Goal: Information Seeking & Learning: Learn about a topic

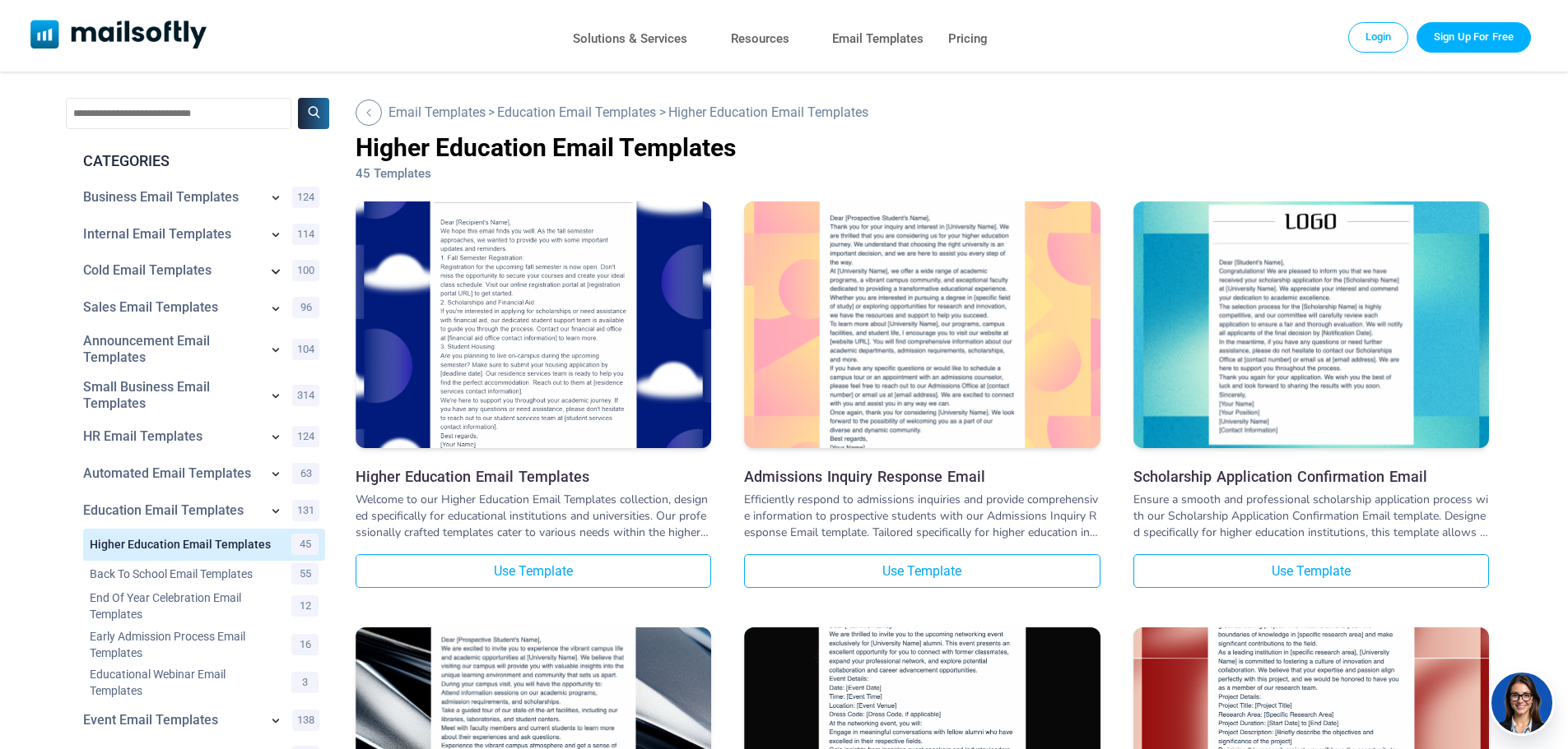
click at [274, 272] on icon at bounding box center [275, 270] width 20 height 20
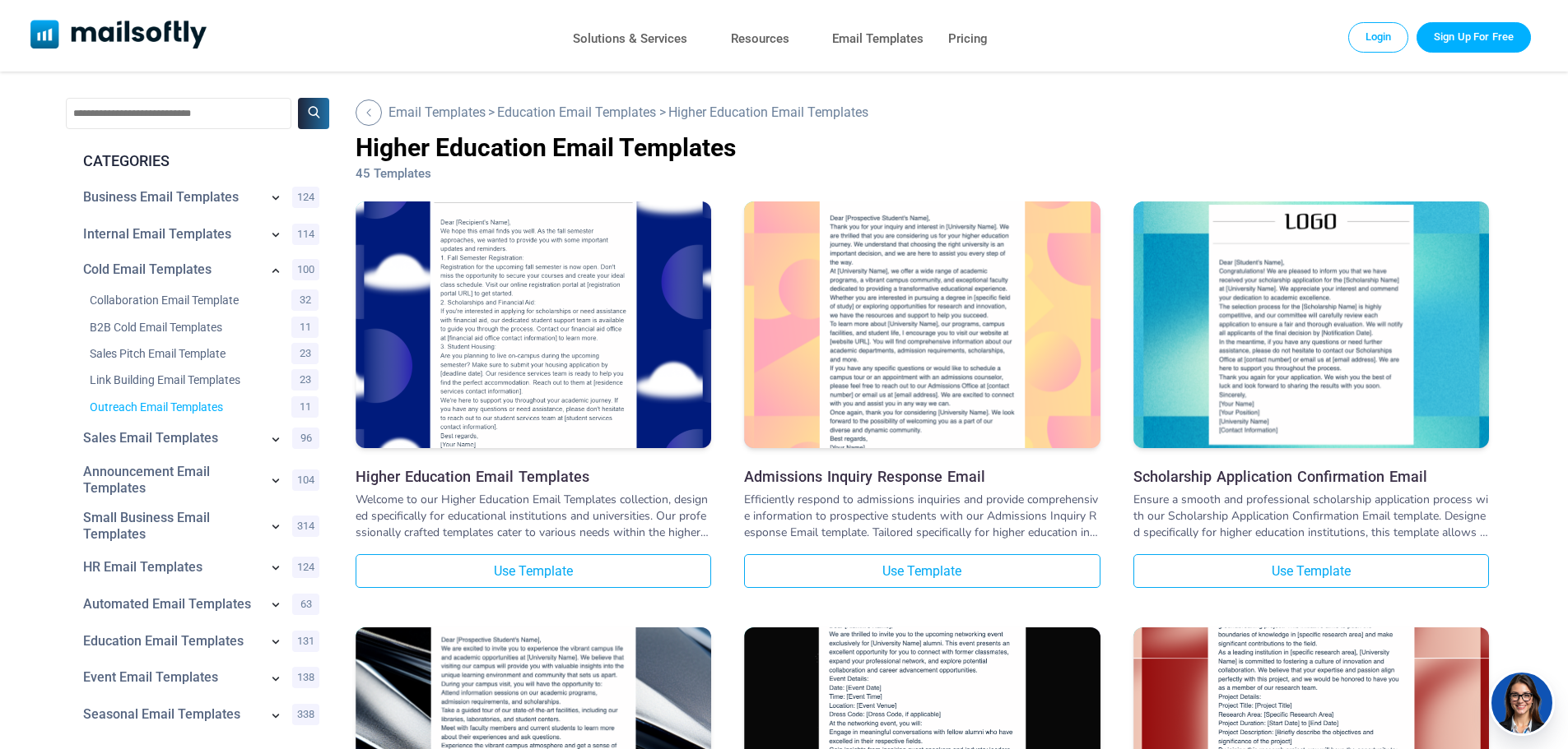
click at [175, 407] on link "Outreach Email Templates" at bounding box center [180, 406] width 181 height 16
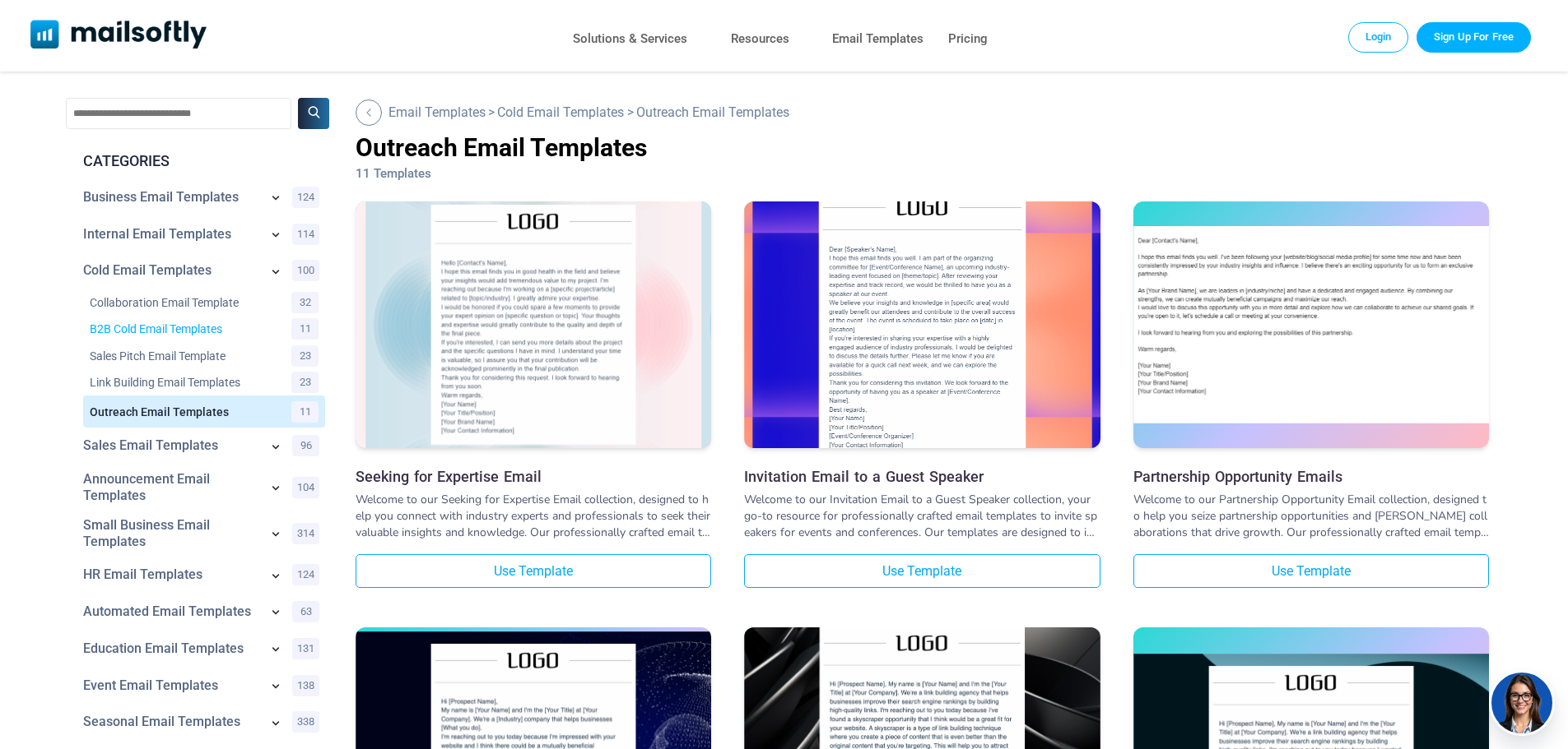
click at [207, 327] on link "B2B Cold Email Templates" at bounding box center [180, 328] width 181 height 16
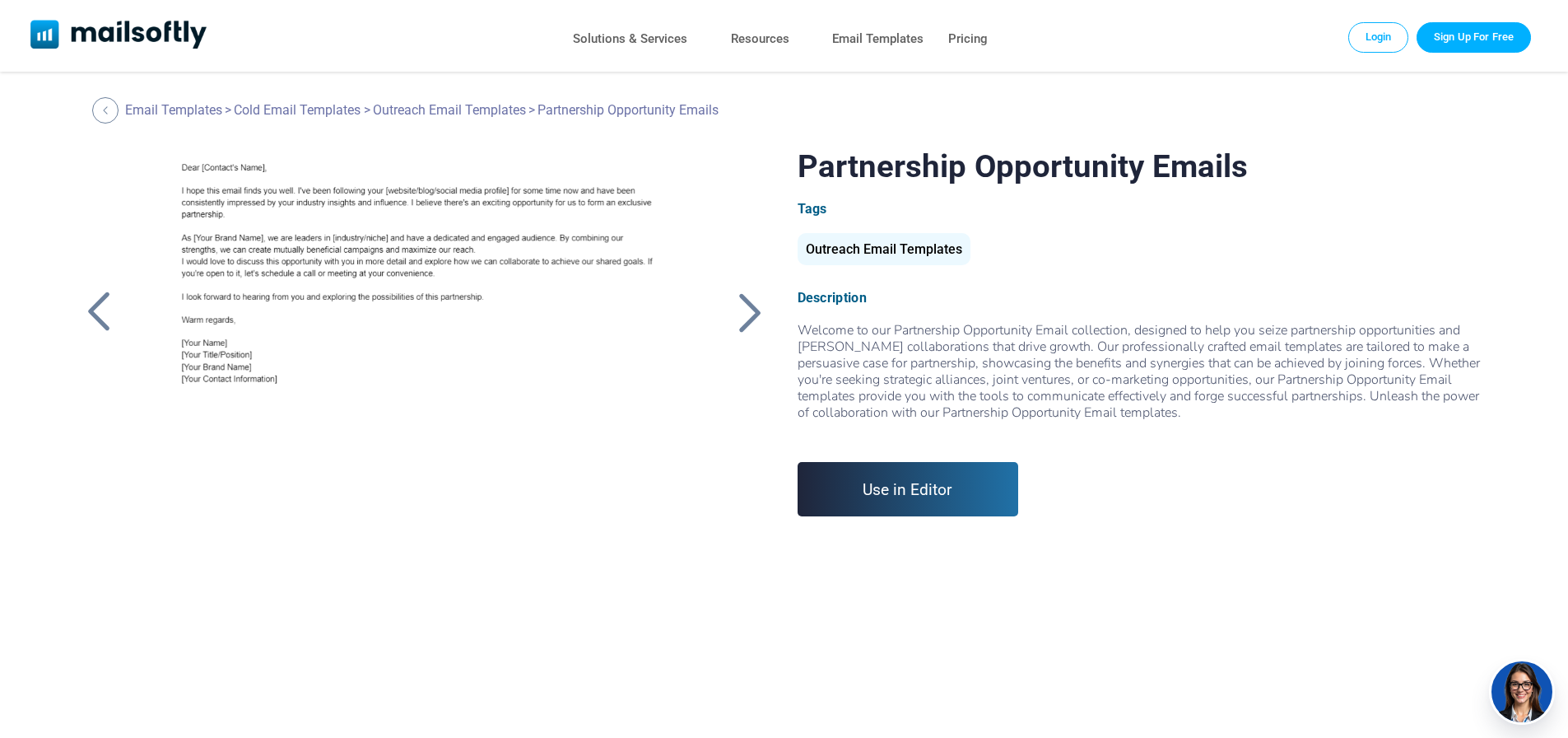
click at [437, 264] on div at bounding box center [425, 353] width 554 height 412
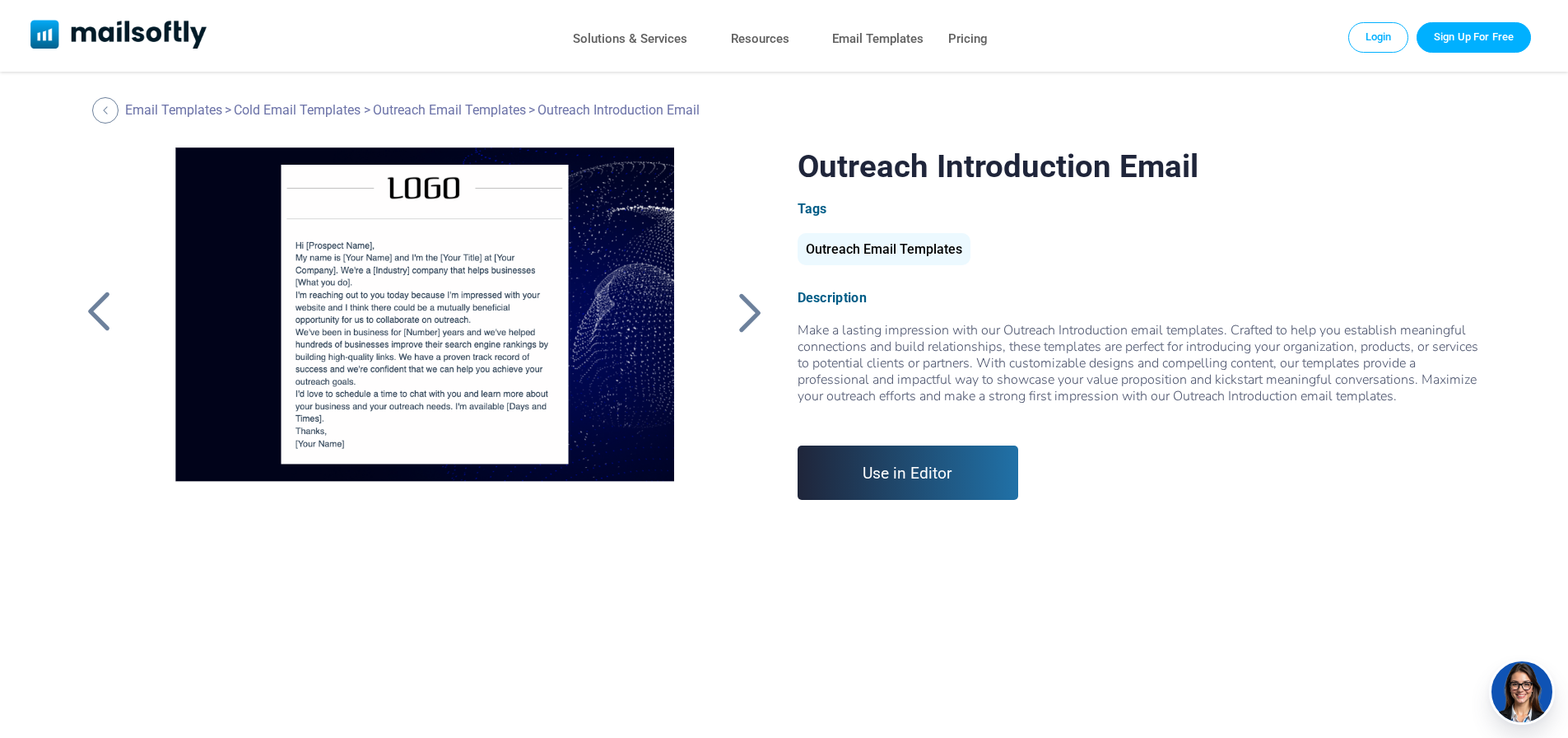
click at [495, 247] on div at bounding box center [425, 353] width 554 height 412
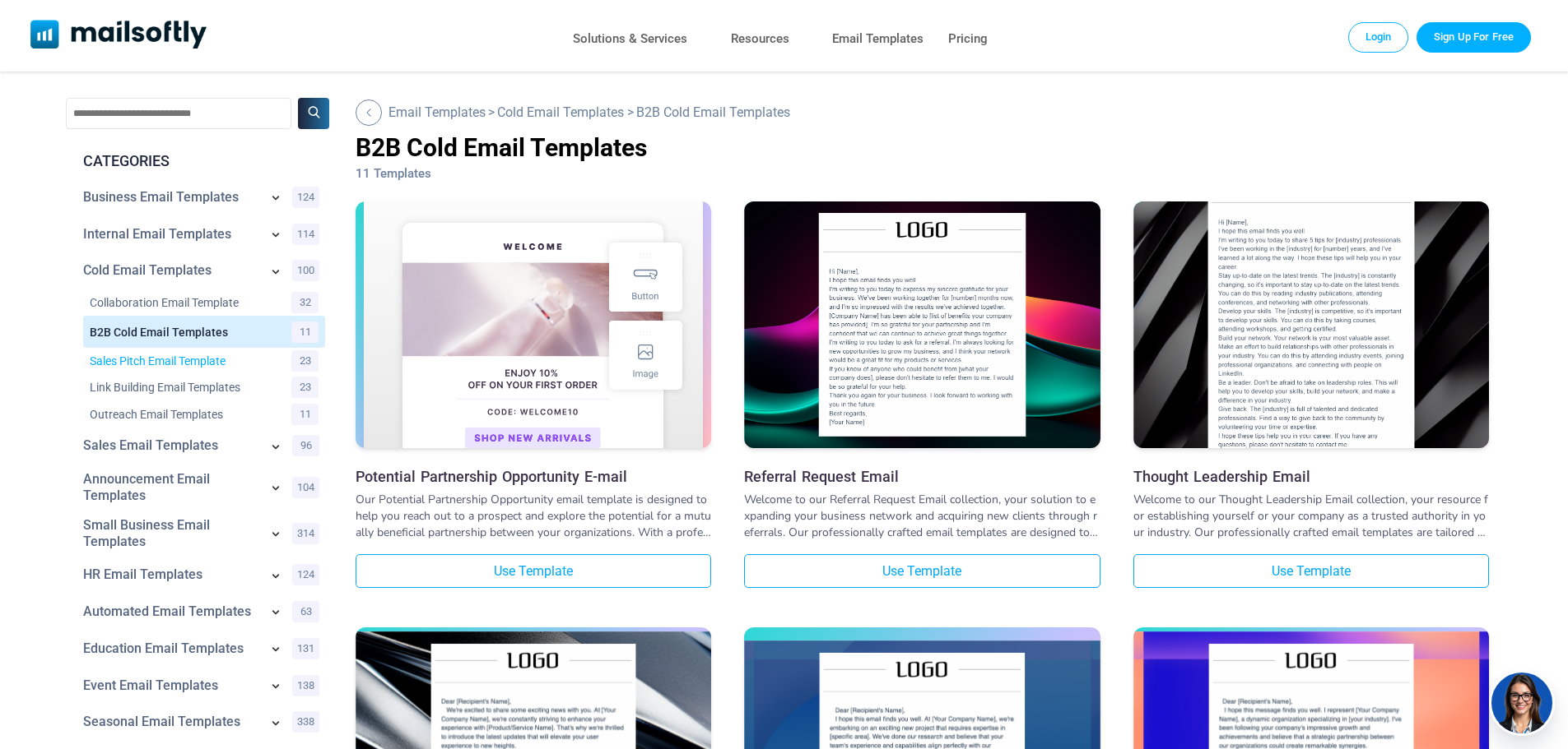
click at [245, 366] on link "Sales Pitch Email Template" at bounding box center [180, 360] width 181 height 16
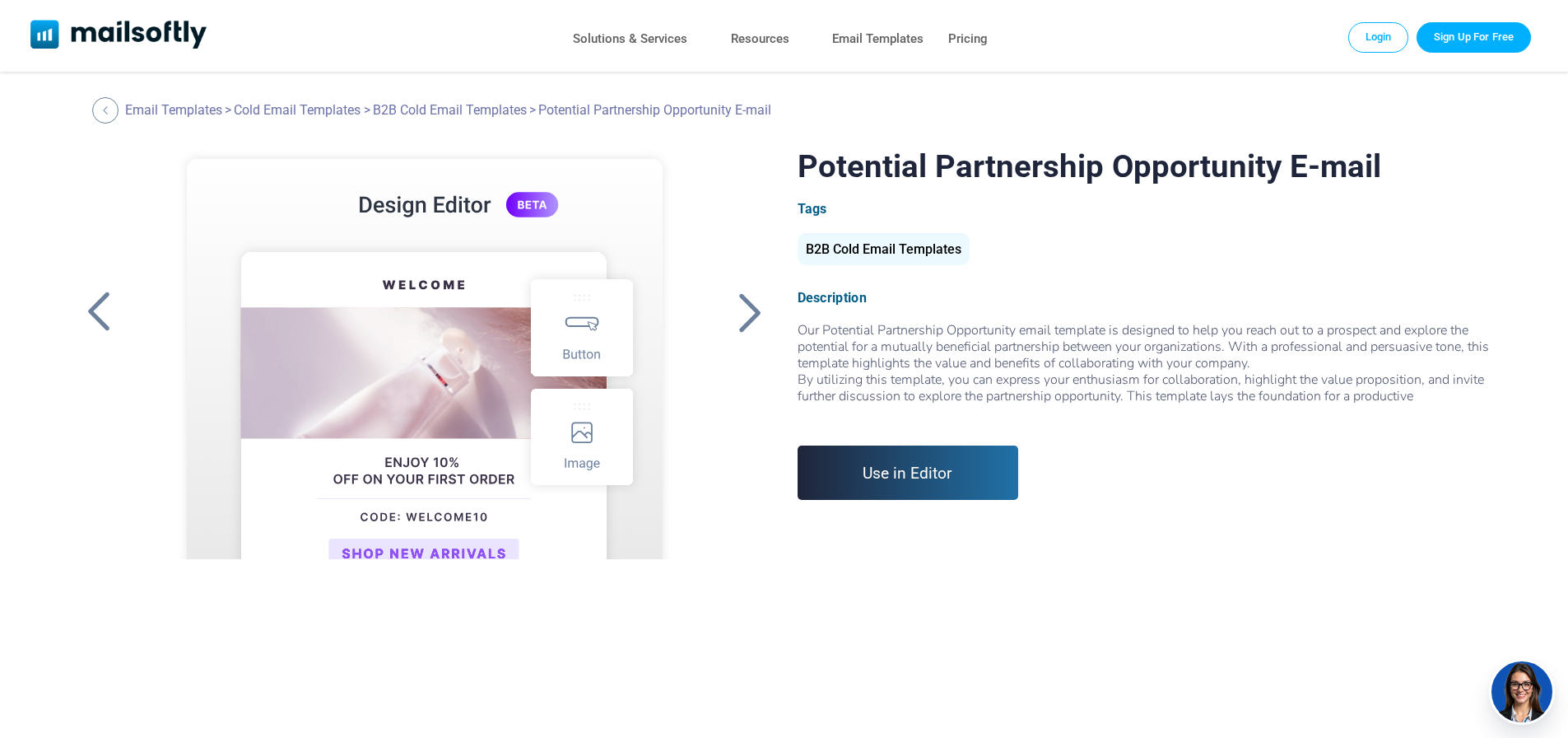
scroll to position [72, 0]
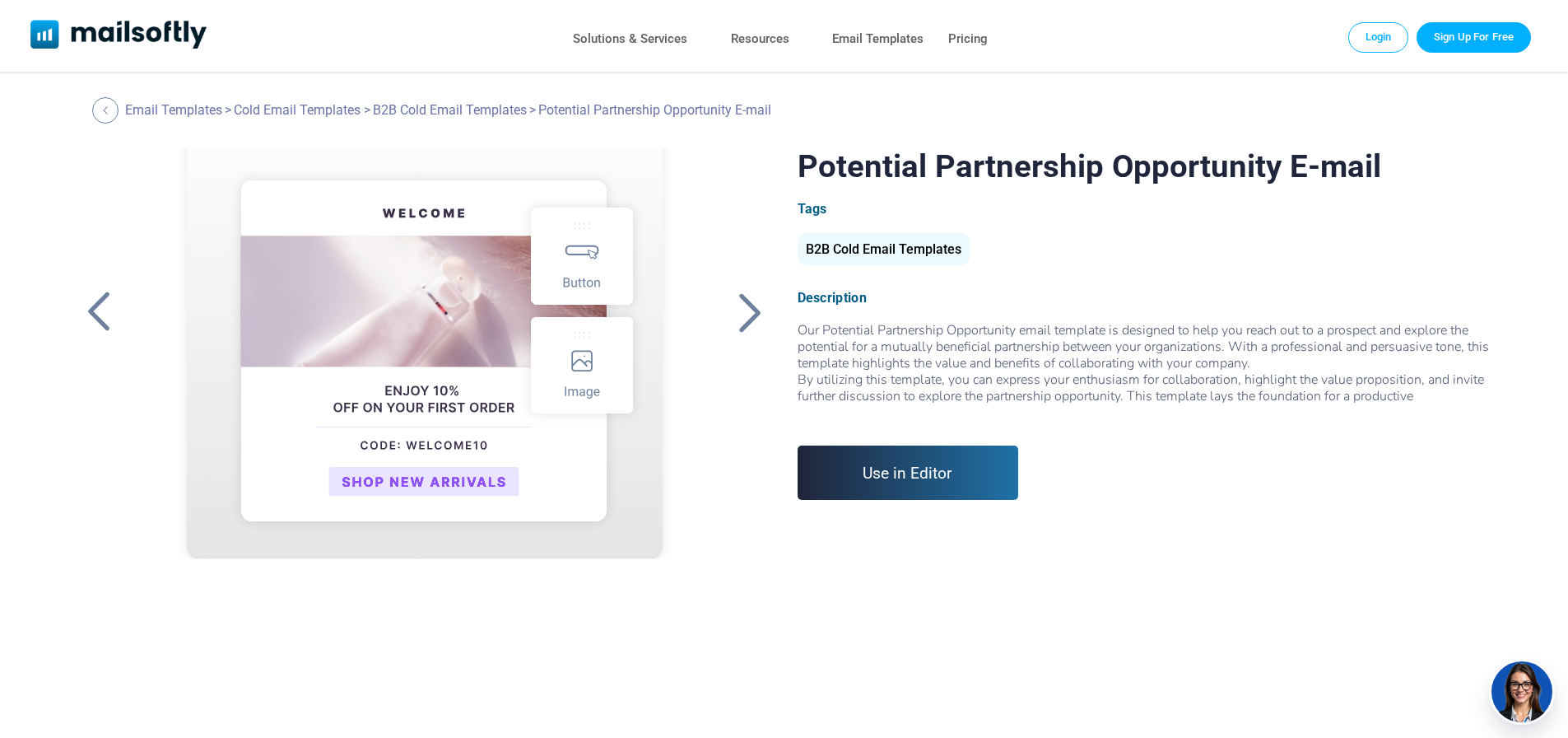
click at [526, 281] on div at bounding box center [425, 353] width 554 height 412
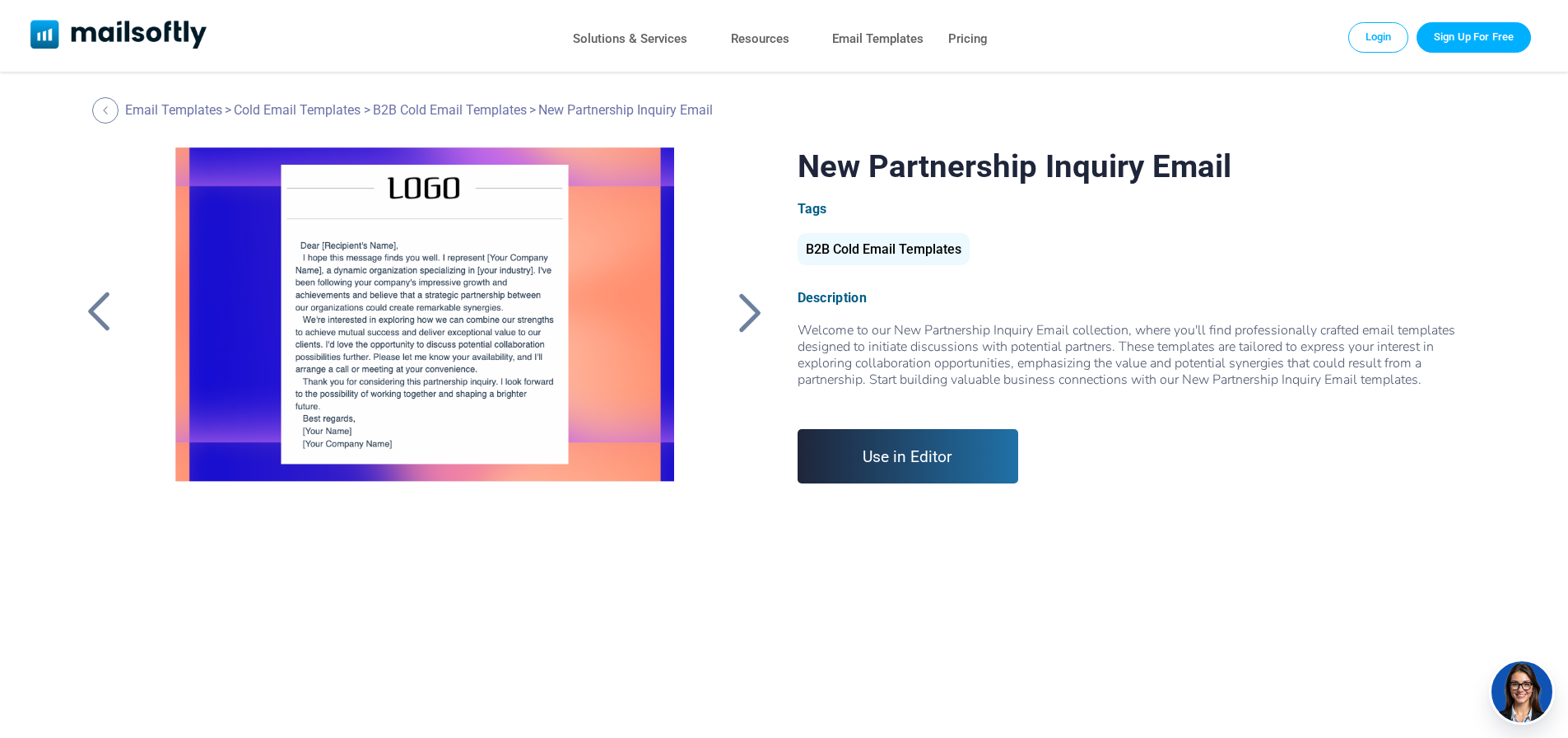
click at [458, 268] on div at bounding box center [425, 353] width 554 height 412
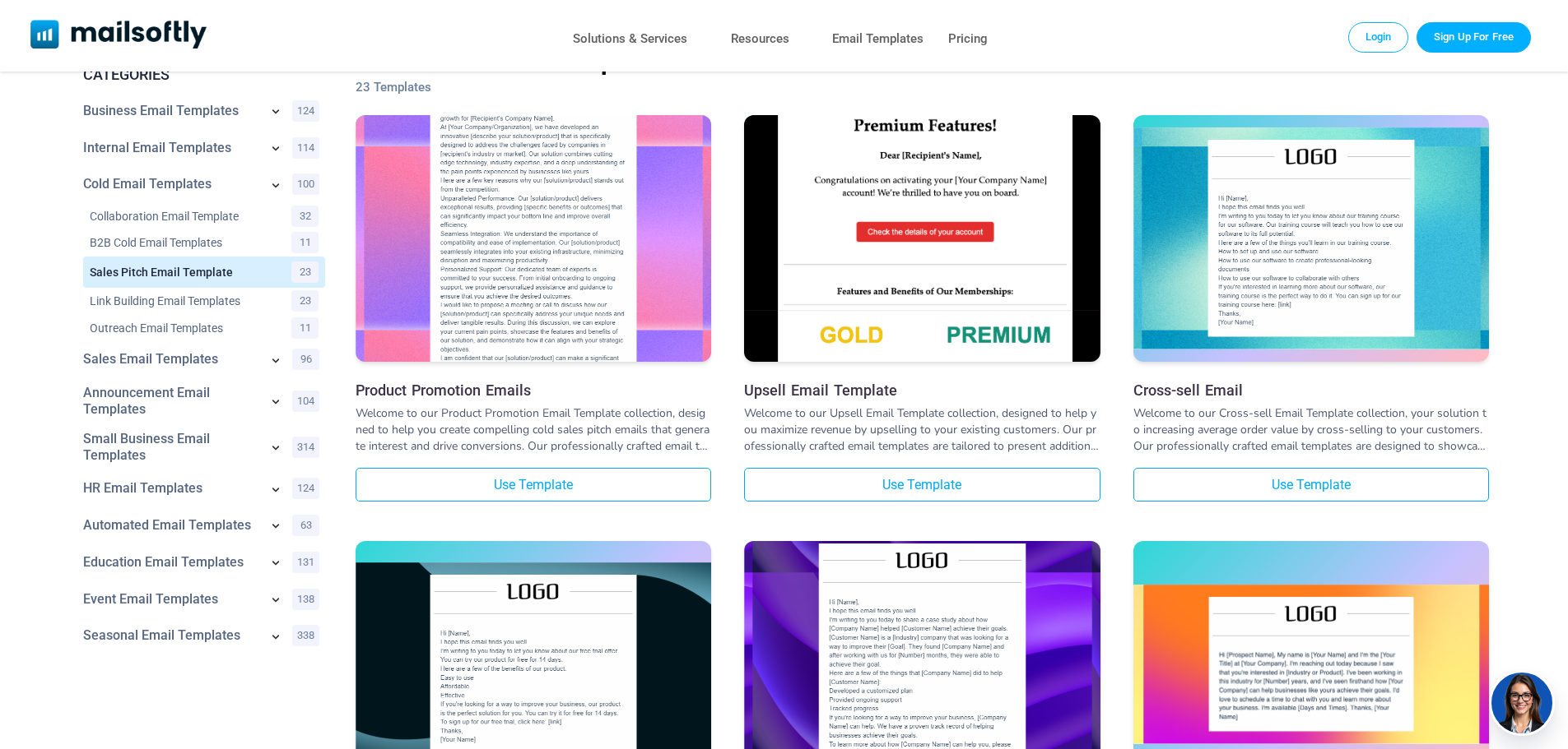
scroll to position [83, 0]
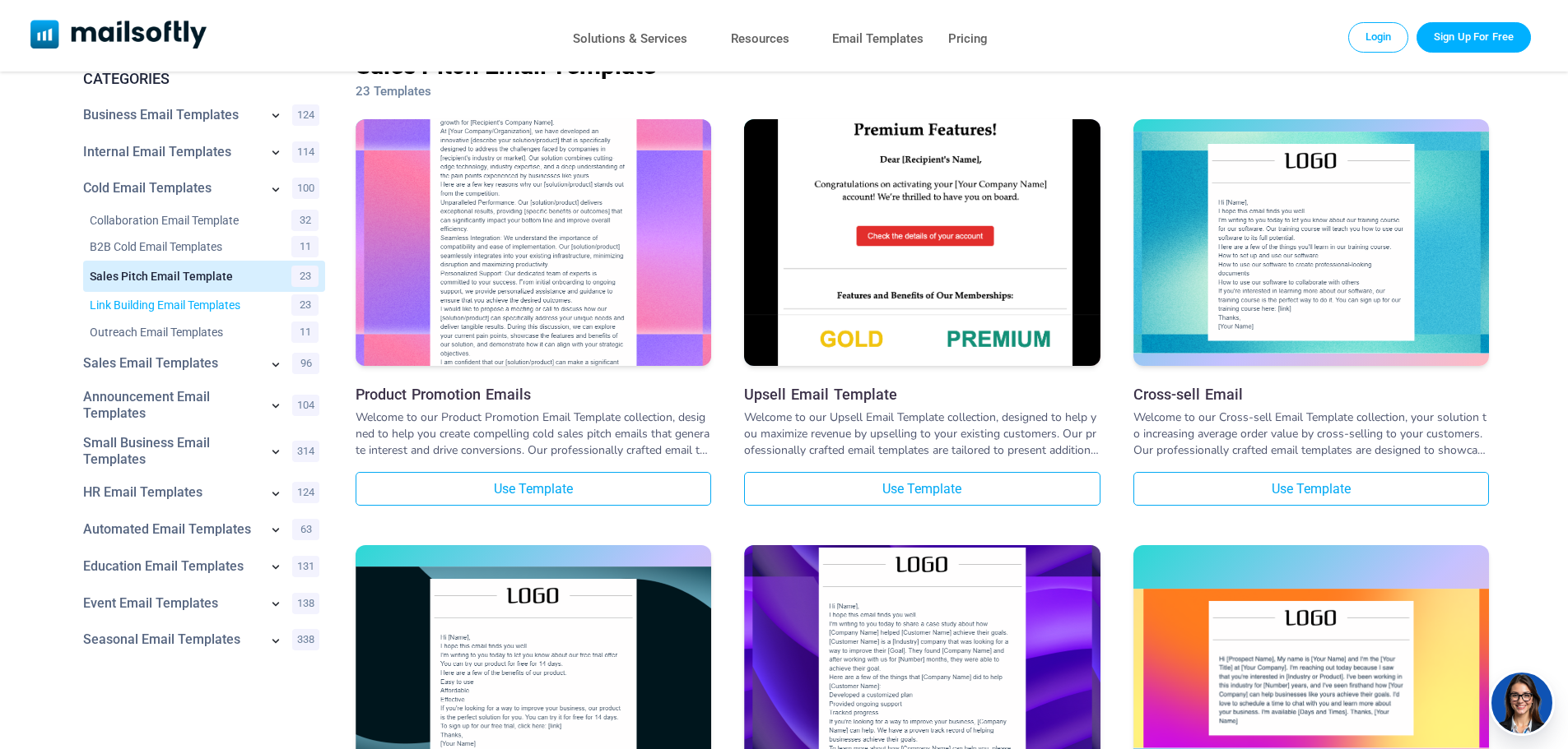
click at [221, 305] on link "Link Building Email Templates" at bounding box center [180, 304] width 181 height 16
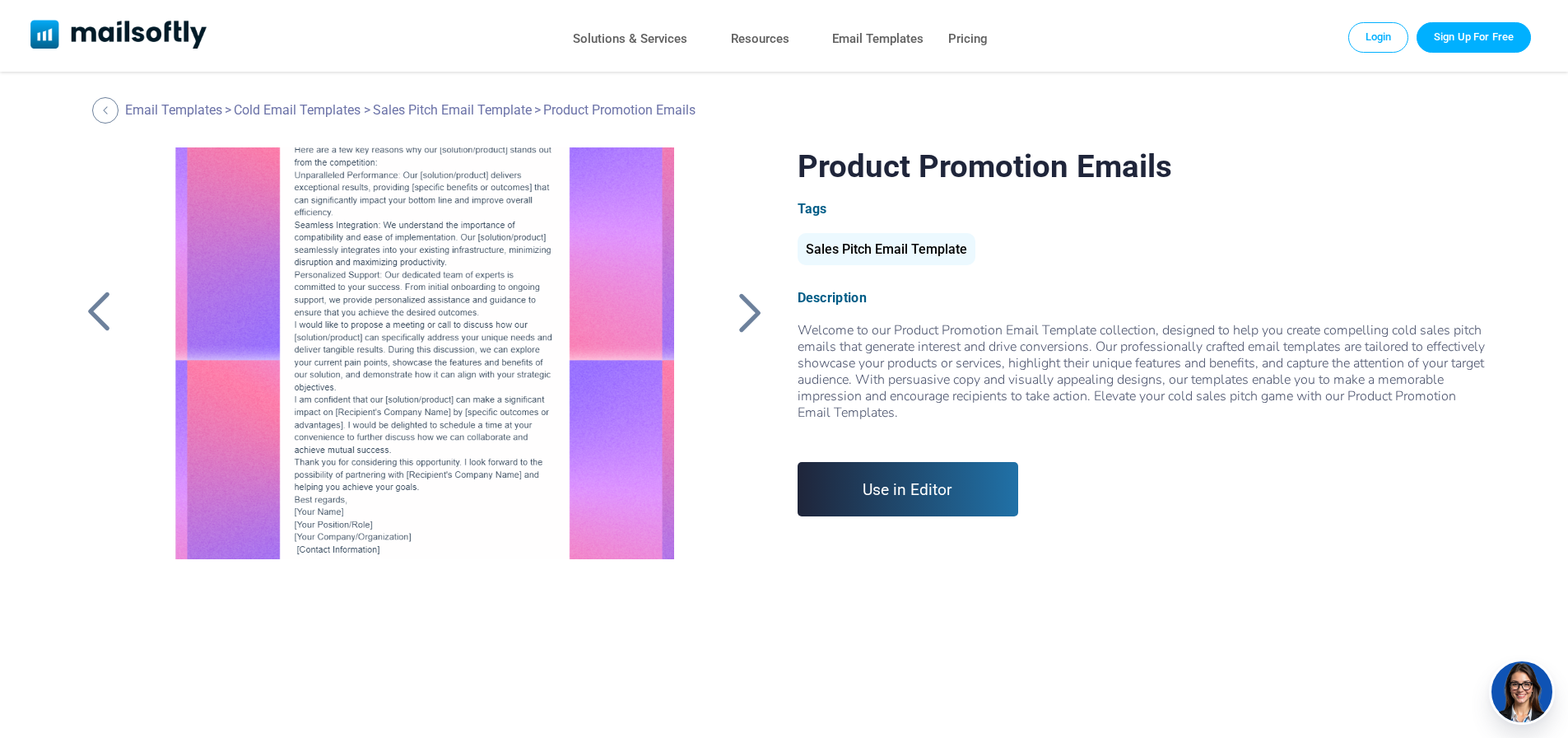
click at [458, 366] on div at bounding box center [425, 353] width 554 height 412
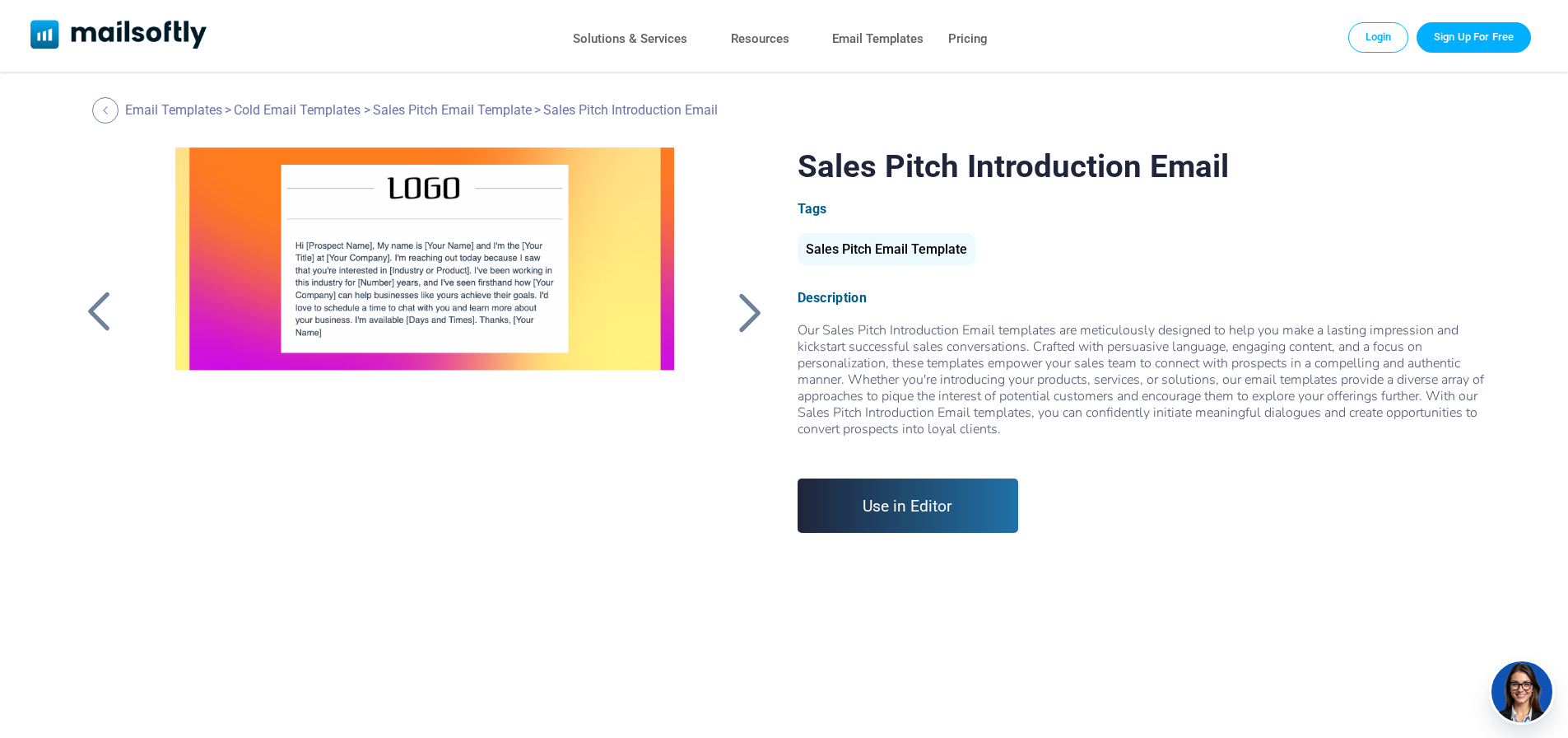
click at [472, 302] on div at bounding box center [425, 353] width 554 height 412
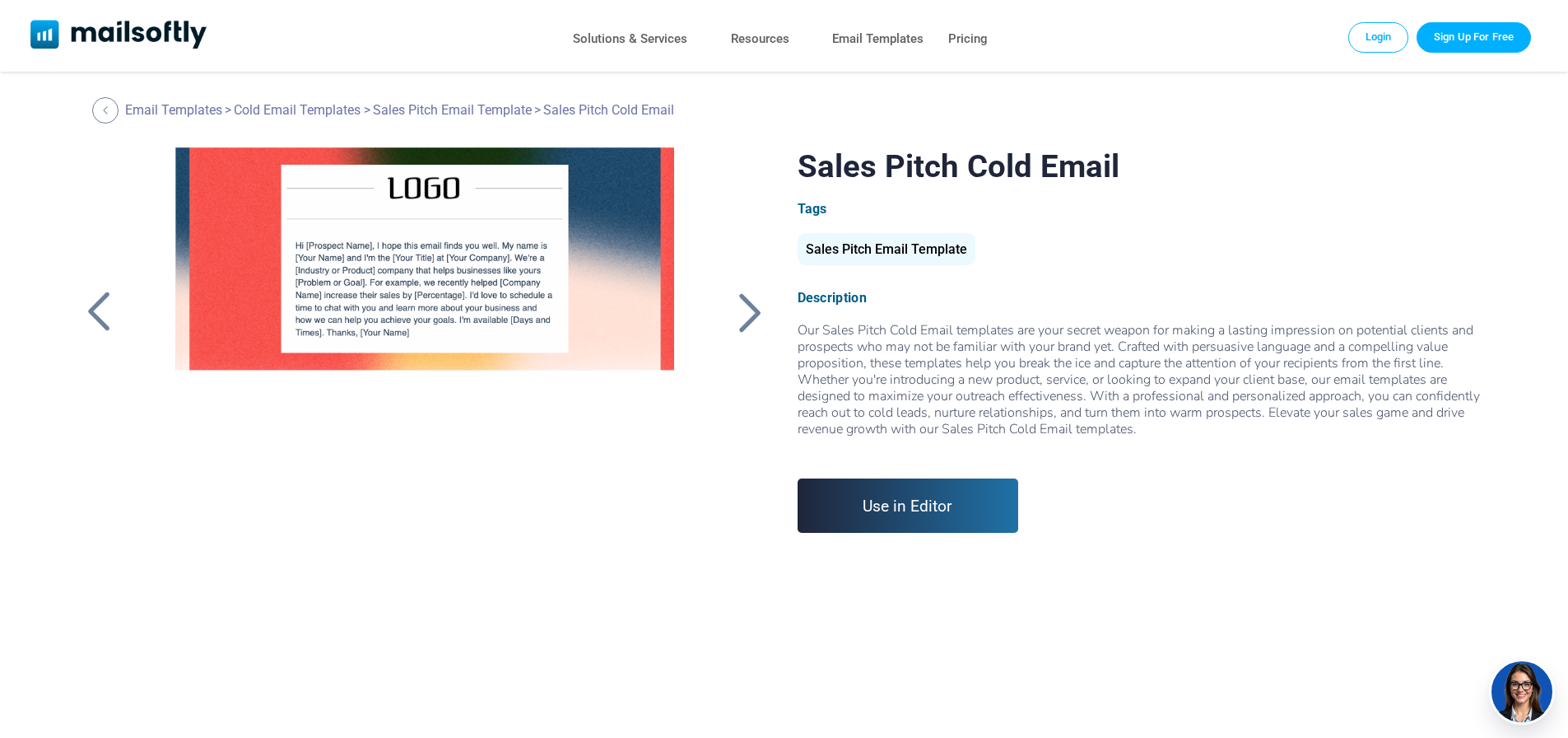
click at [487, 283] on div at bounding box center [425, 353] width 554 height 412
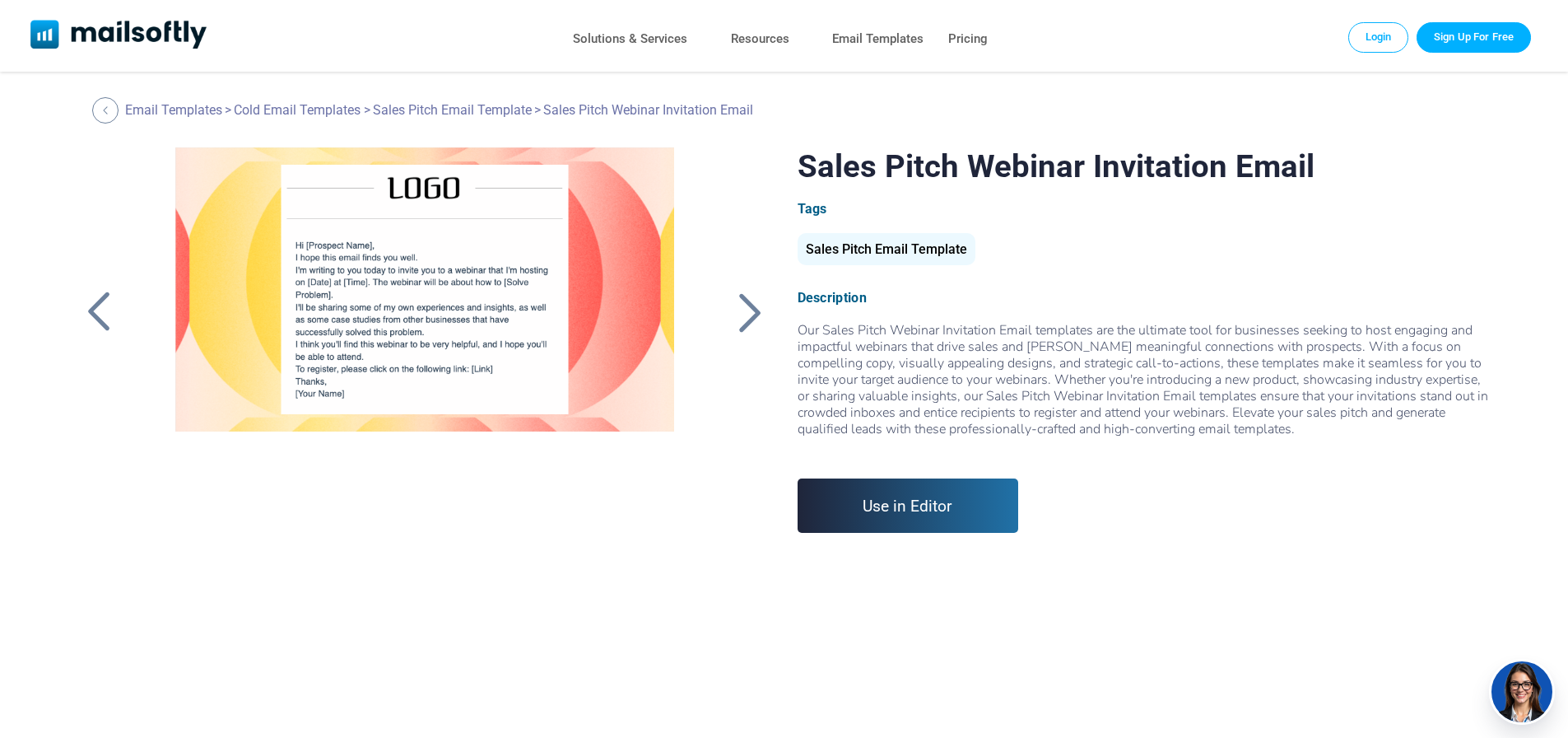
click at [484, 255] on div at bounding box center [425, 353] width 554 height 412
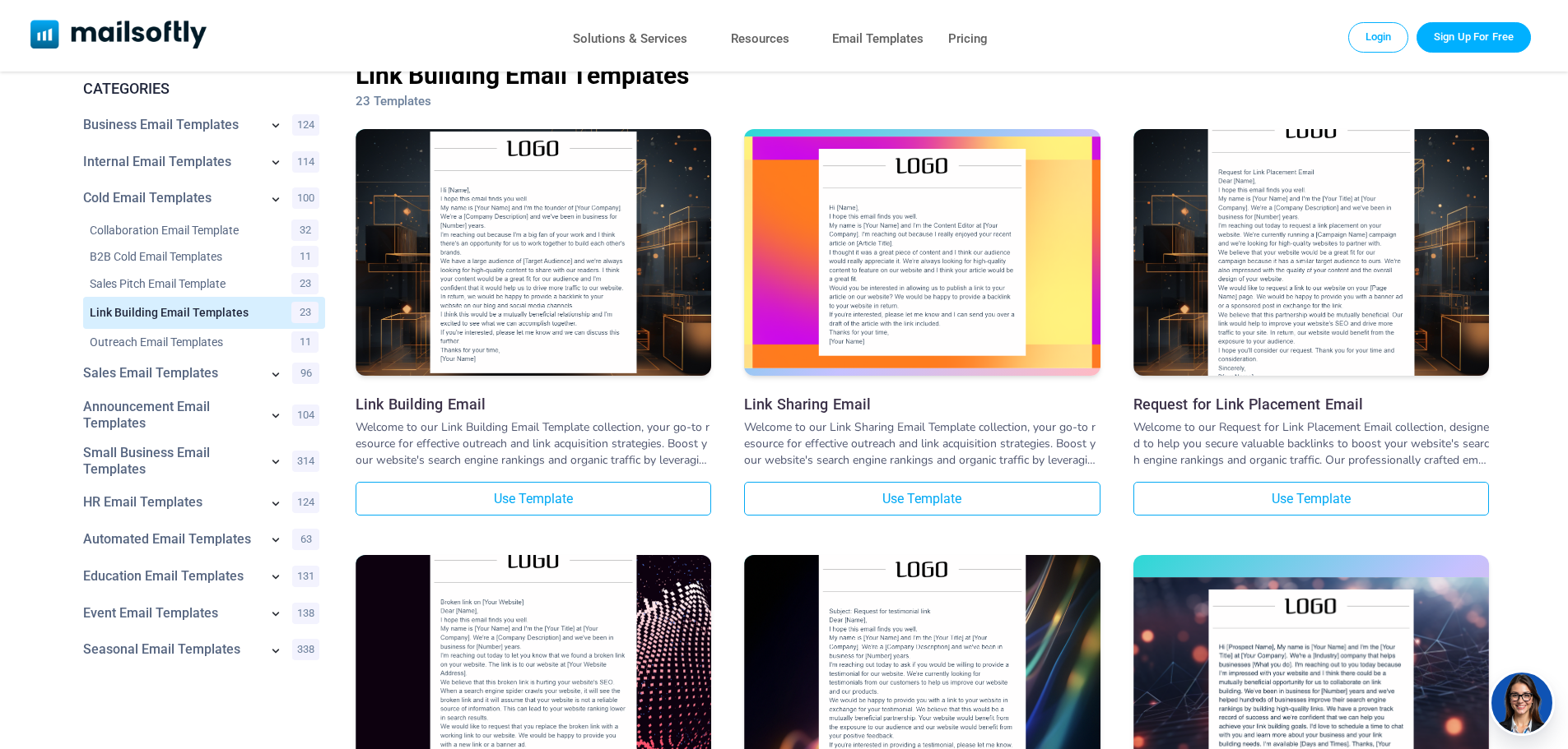
scroll to position [164, 0]
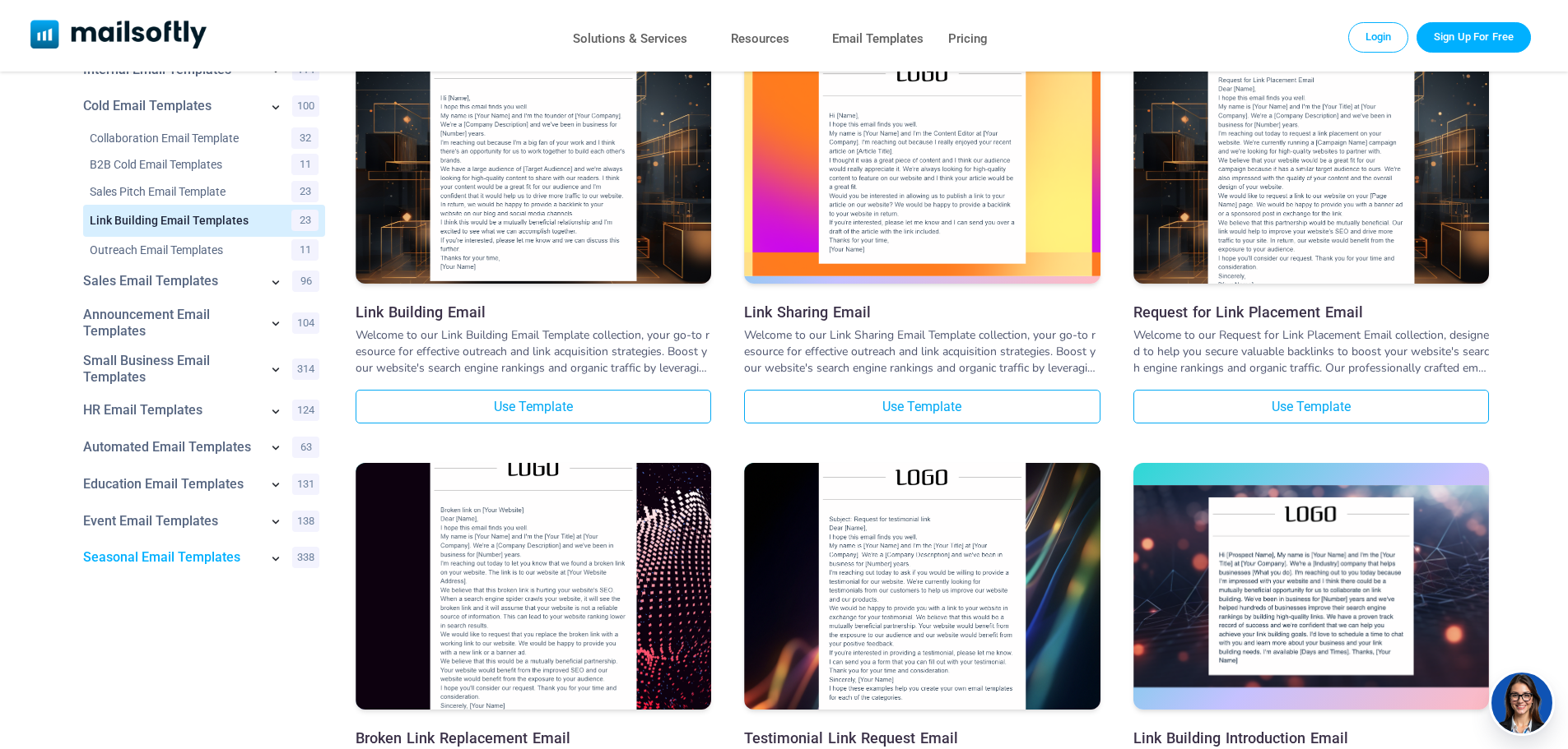
click at [169, 566] on link "Seasonal Email Templates" at bounding box center [171, 557] width 176 height 16
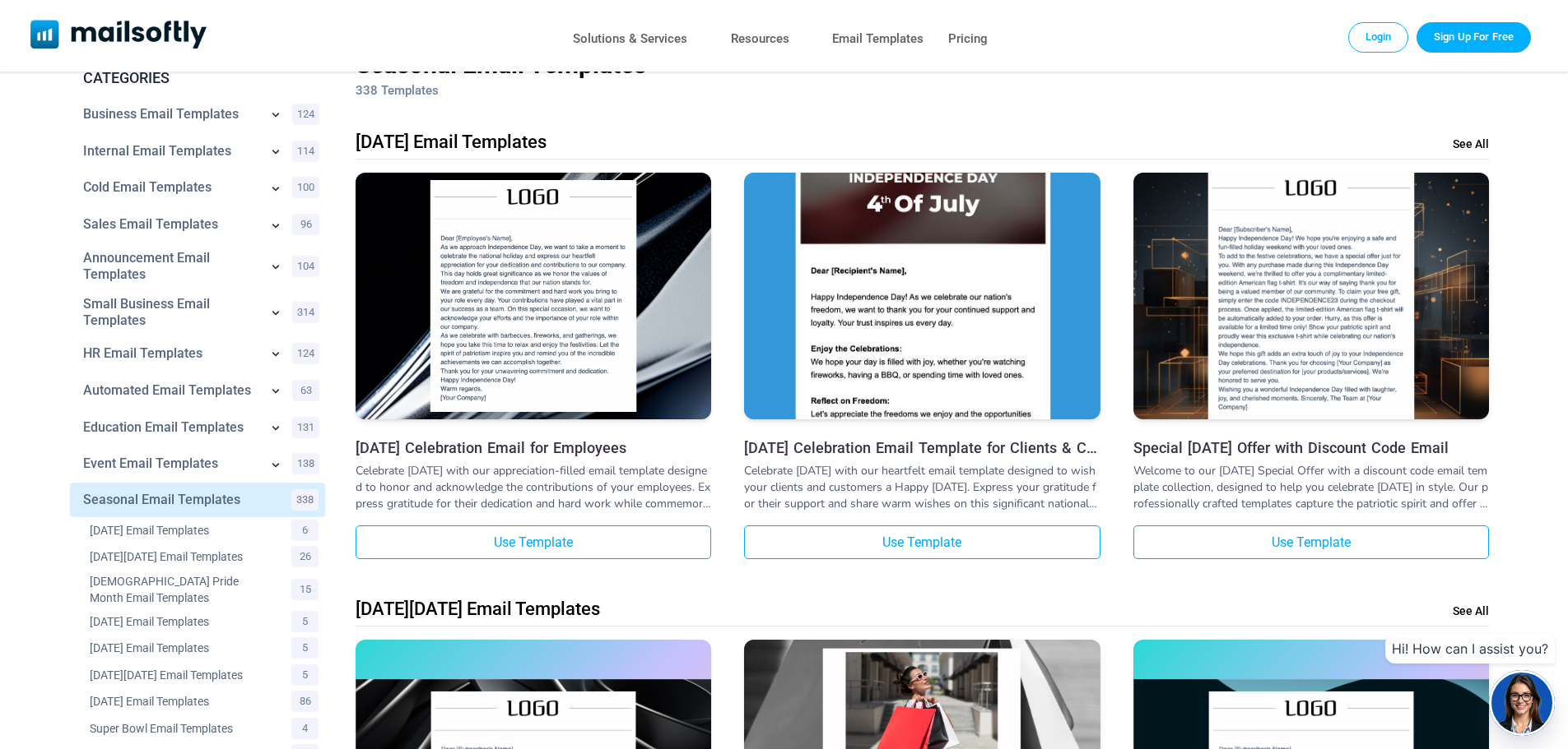
scroll to position [83, 0]
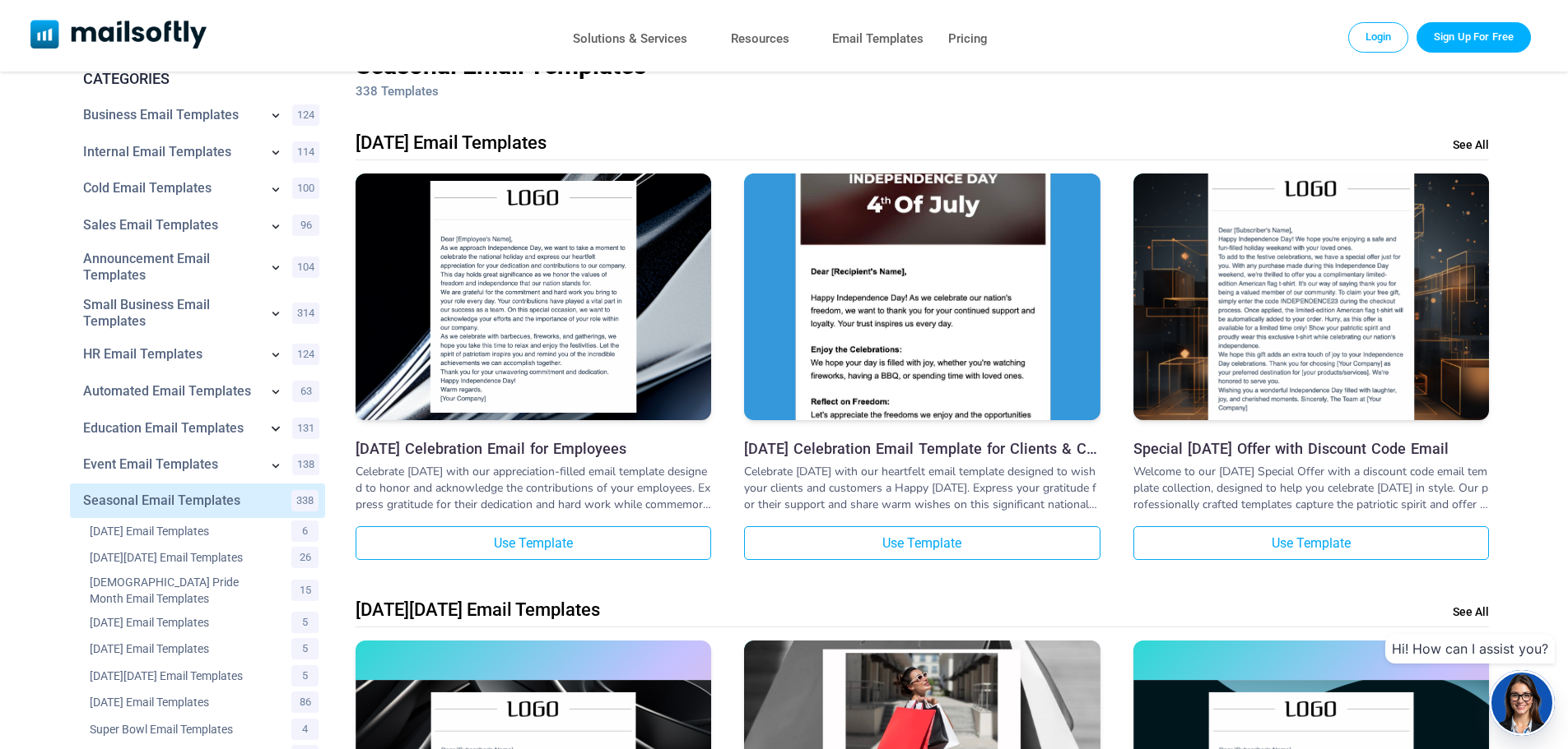
click at [267, 435] on icon at bounding box center [275, 428] width 20 height 20
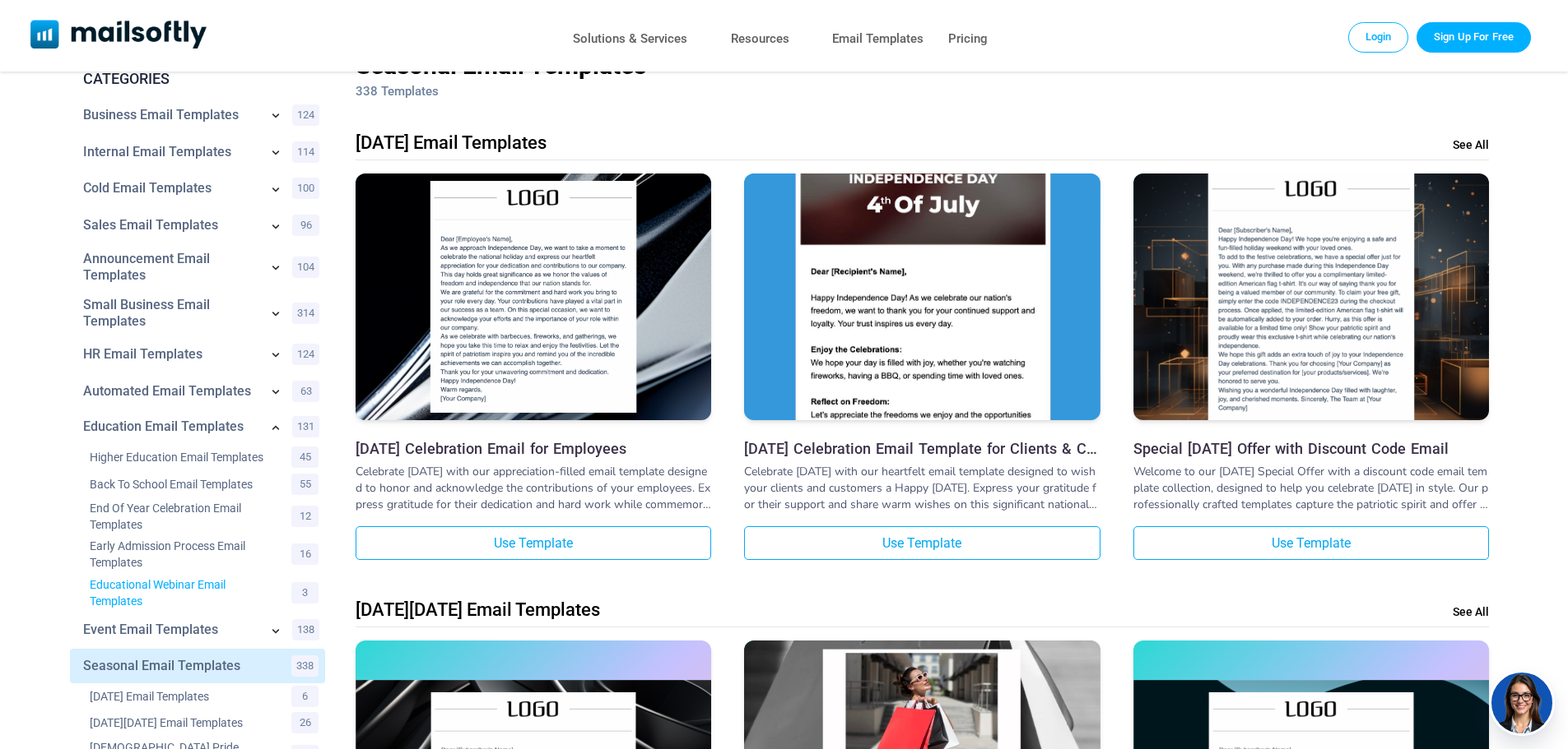
click at [180, 590] on link "Educational Webinar Email Templates" at bounding box center [180, 593] width 181 height 33
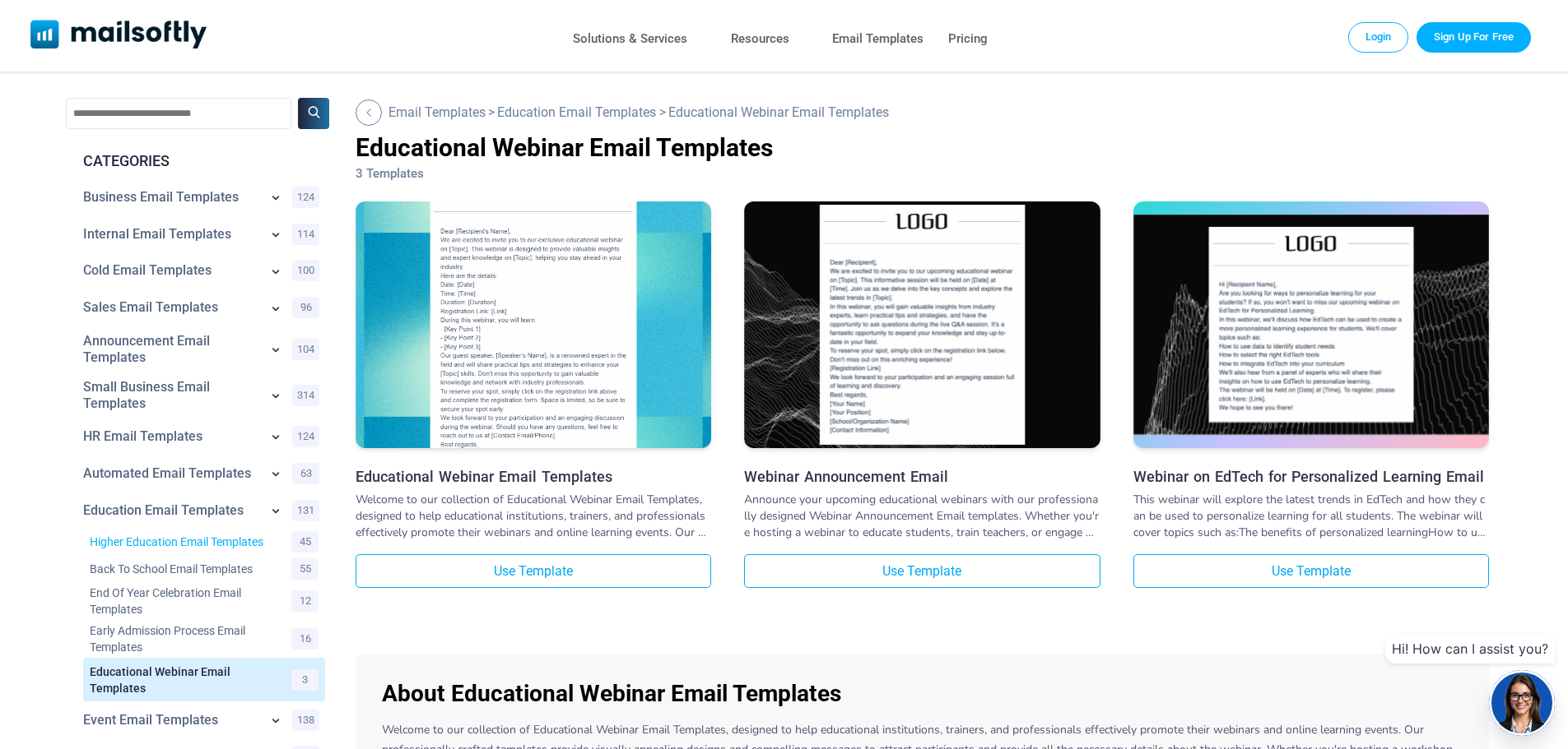
click at [189, 550] on link "Higher Education Email Templates" at bounding box center [180, 542] width 181 height 16
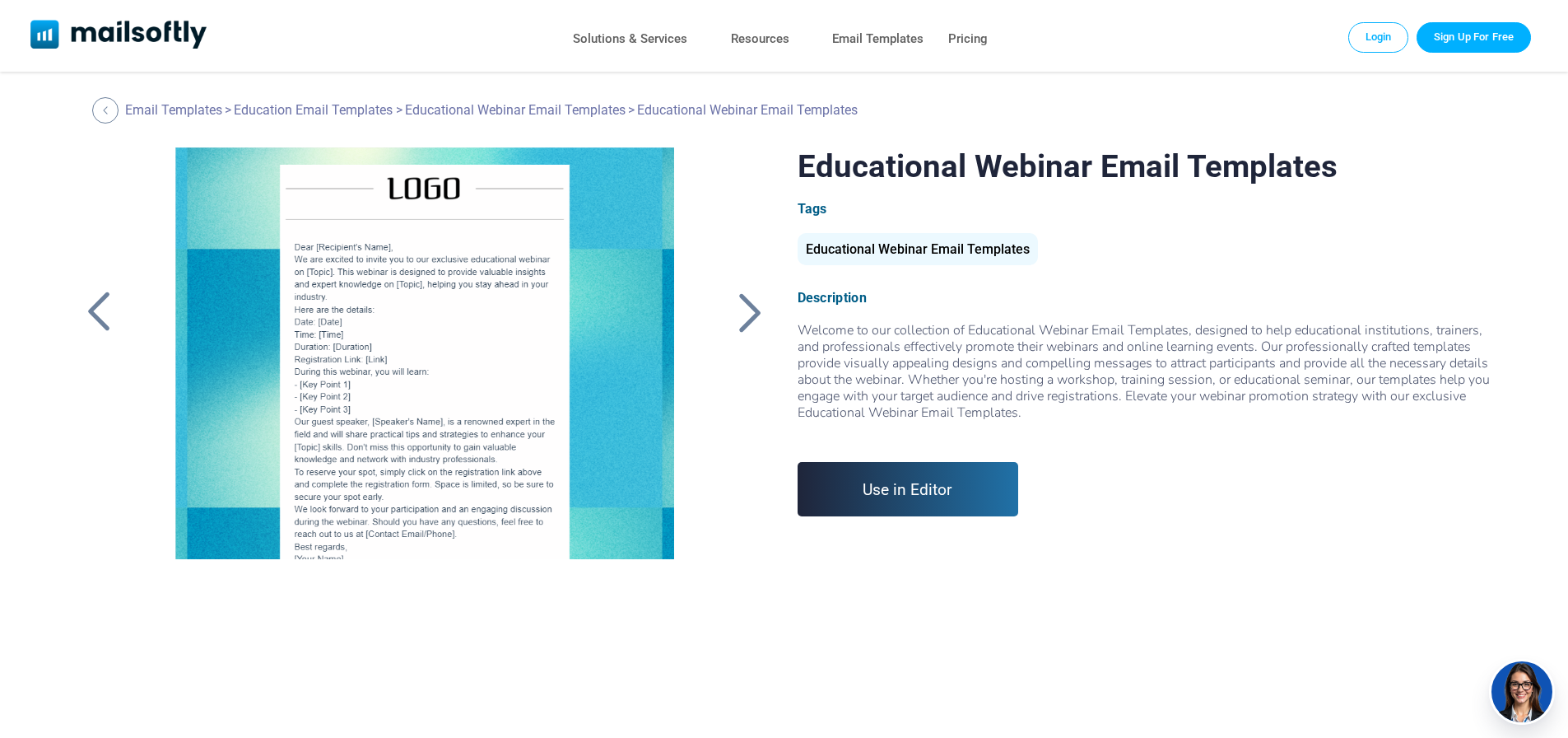
scroll to position [39, 0]
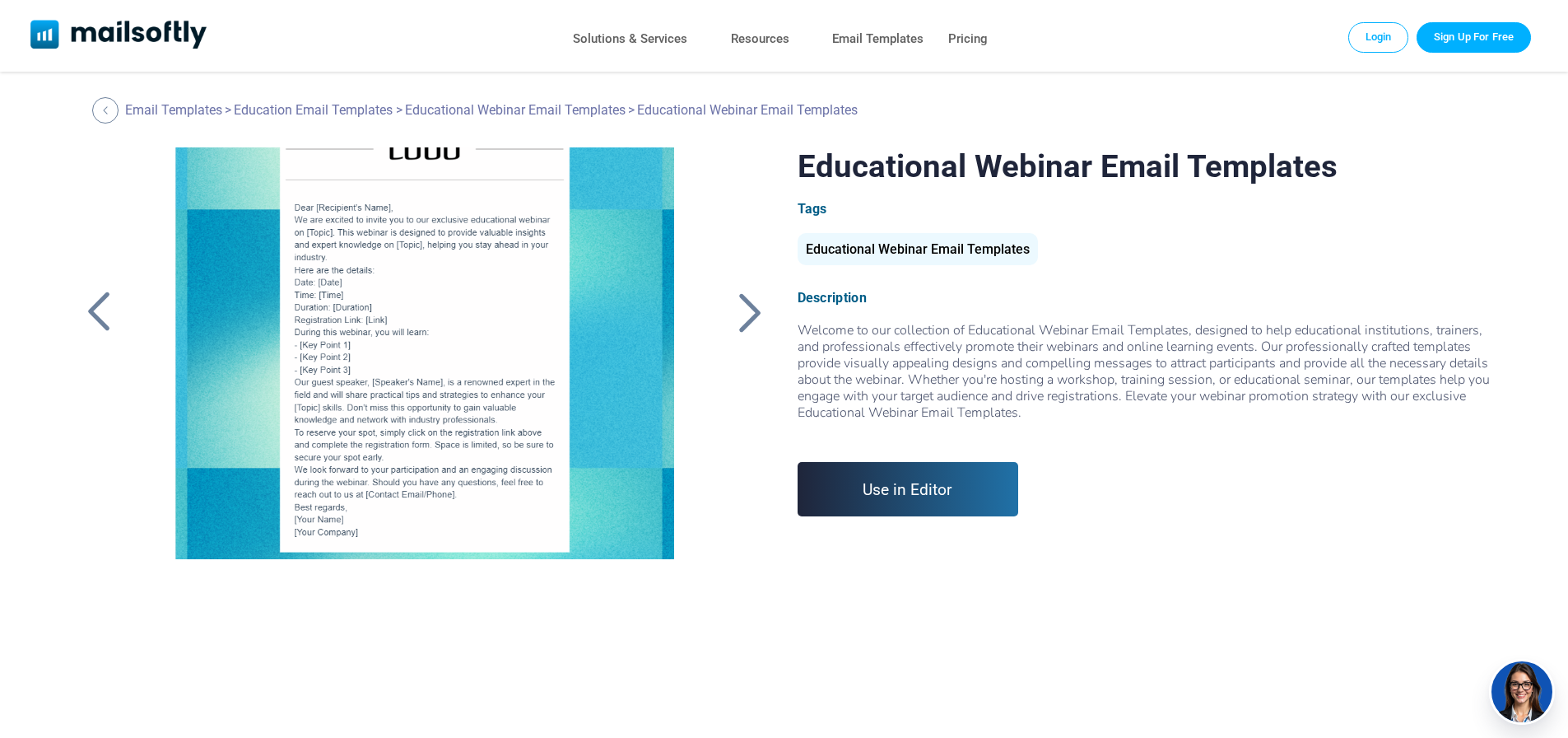
click at [551, 266] on div at bounding box center [425, 353] width 554 height 412
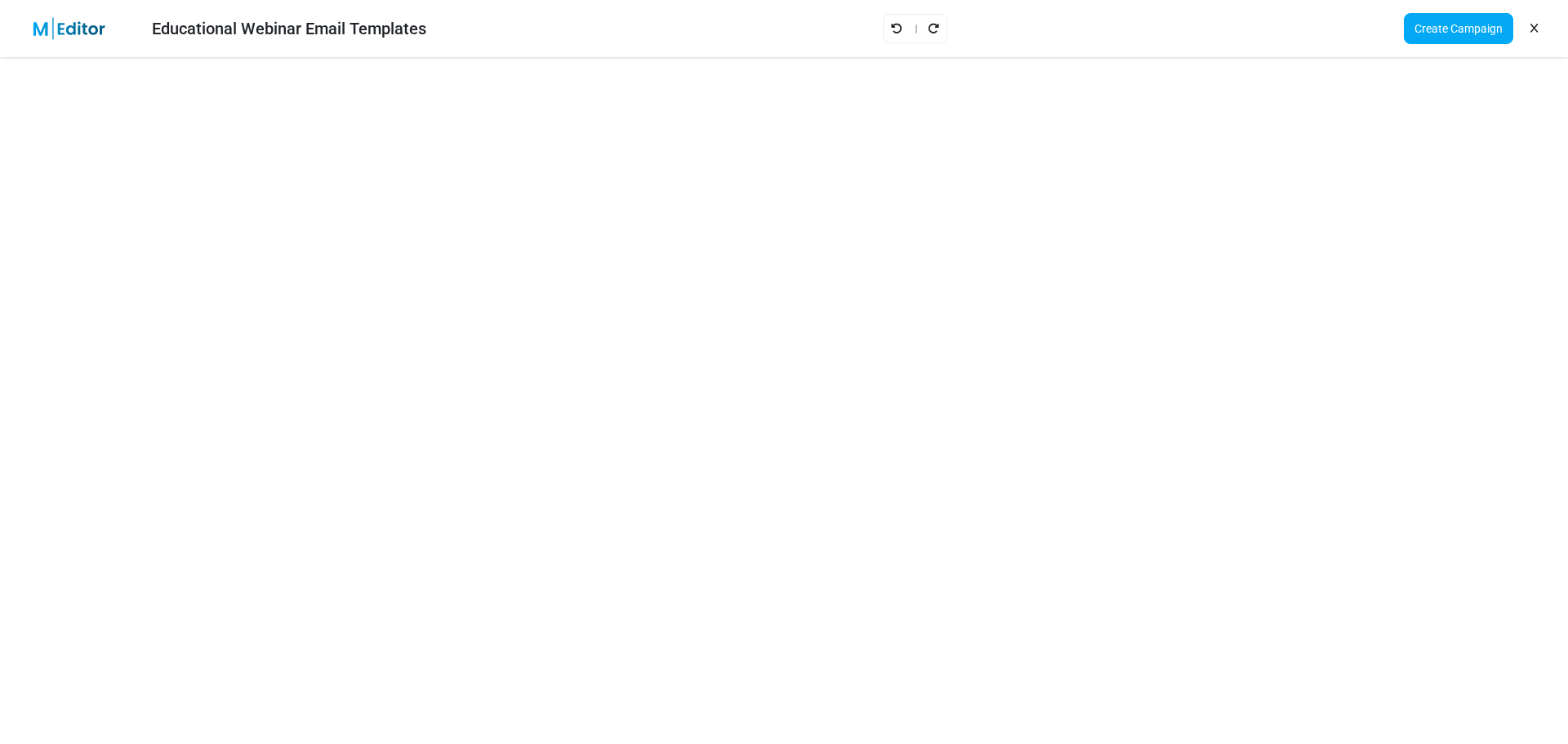
click at [476, 43] on div "Educational Webinar Email Templates Create Campaign" at bounding box center [784, 29] width 1568 height 58
